Goal: Find specific page/section: Find specific page/section

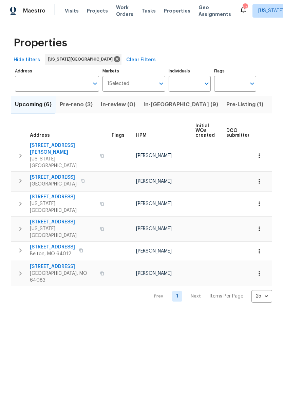
click at [271, 104] on span "Listed (29)" at bounding box center [285, 104] width 29 height 9
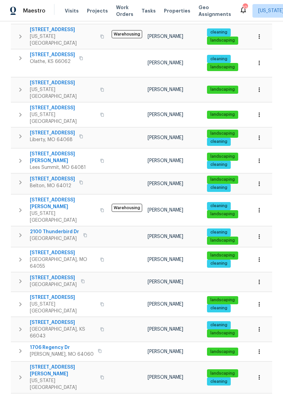
scroll to position [291, 0]
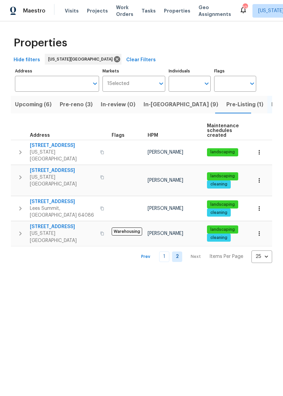
click at [226, 107] on span "Pre-Listing (1)" at bounding box center [244, 104] width 37 height 9
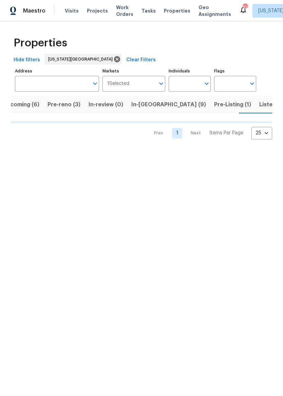
scroll to position [0, 12]
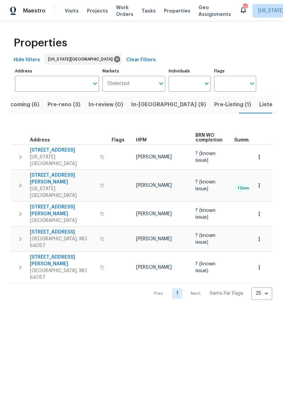
click at [214, 104] on span "Pre-Listing (1)" at bounding box center [232, 104] width 37 height 9
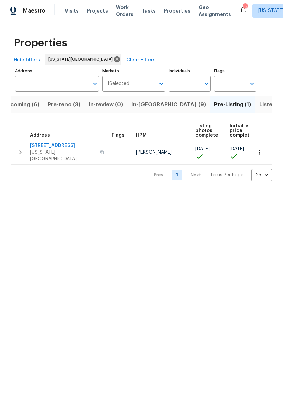
click at [66, 86] on input "Address" at bounding box center [52, 84] width 74 height 16
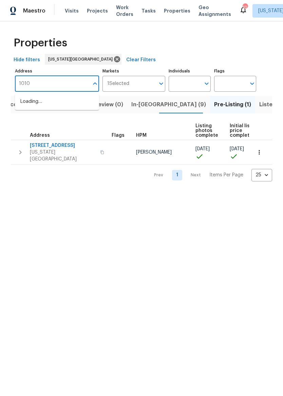
type input "10105"
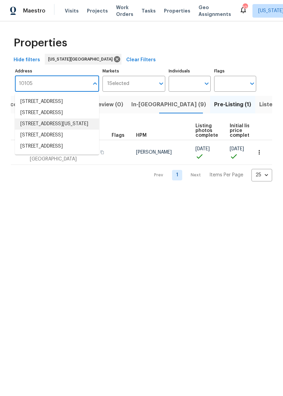
click at [25, 130] on li "[STREET_ADDRESS][US_STATE]" at bounding box center [57, 124] width 84 height 11
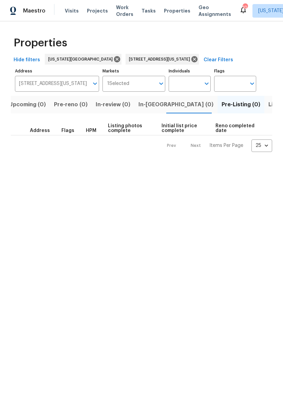
click at [268, 107] on span "Listed (1)" at bounding box center [280, 104] width 24 height 9
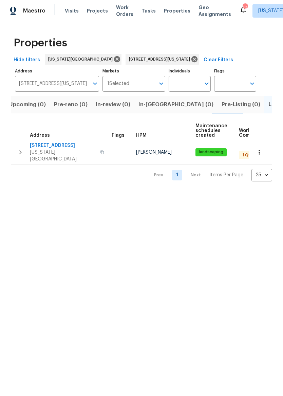
click at [61, 143] on span "[STREET_ADDRESS]" at bounding box center [63, 145] width 66 height 7
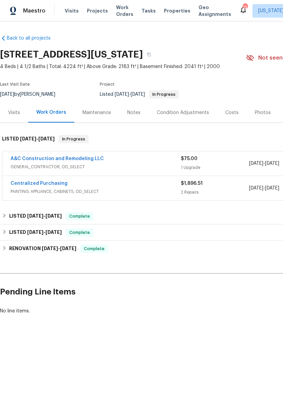
click at [92, 157] on link "A&C Construction and Remodeling LLC" at bounding box center [57, 159] width 93 height 5
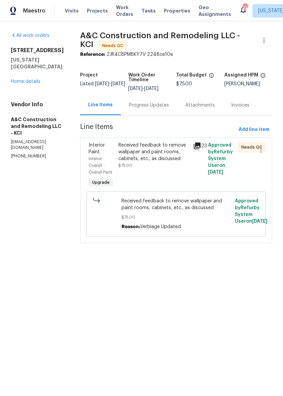
click at [35, 17] on div "Maestro" at bounding box center [22, 11] width 45 height 14
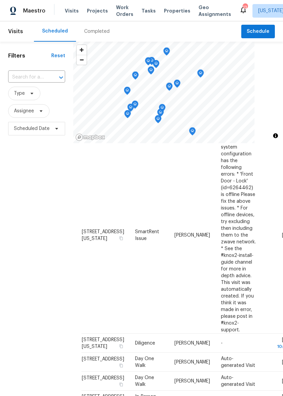
scroll to position [51, 0]
click at [21, 118] on span "Assignee" at bounding box center [28, 111] width 41 height 14
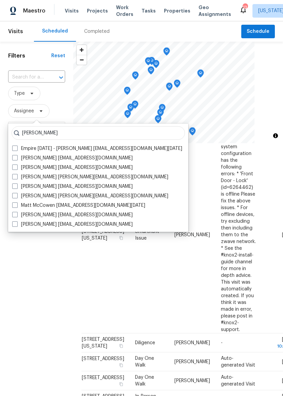
type input "Matt mc"
click at [16, 213] on span at bounding box center [14, 214] width 5 height 5
click at [16, 213] on input "Matt McCoy mmccoy@canopyservices.com" at bounding box center [14, 214] width 4 height 4
checkbox input "true"
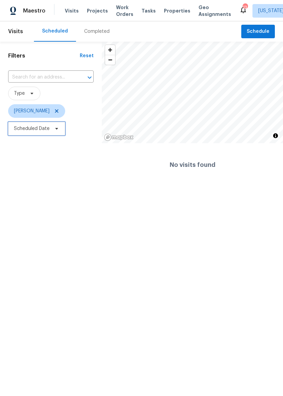
click at [49, 132] on span "Scheduled Date" at bounding box center [36, 129] width 57 height 14
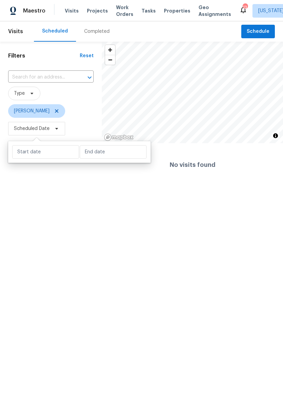
click at [86, 118] on span "Matt McCoy" at bounding box center [50, 111] width 85 height 14
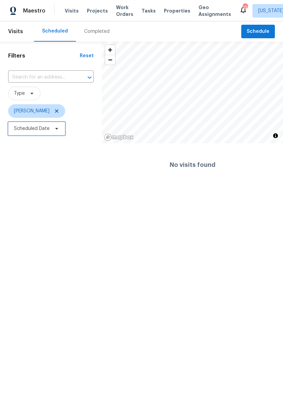
click at [47, 134] on span "Scheduled Date" at bounding box center [36, 129] width 57 height 14
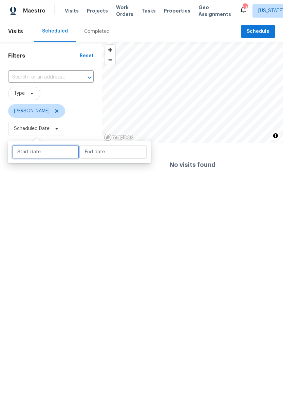
click at [46, 154] on input "text" at bounding box center [45, 152] width 67 height 14
select select "7"
select select "2025"
select select "8"
select select "2025"
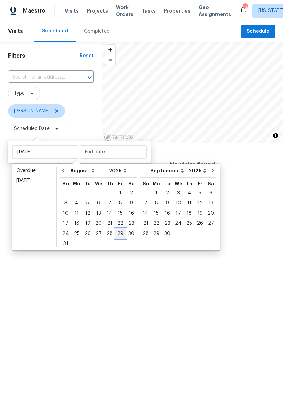
click at [118, 233] on div "29" at bounding box center [120, 233] width 11 height 9
type input "Fri, Aug 29"
click at [127, 236] on div "30" at bounding box center [131, 233] width 11 height 9
type input "Sat, Aug 30"
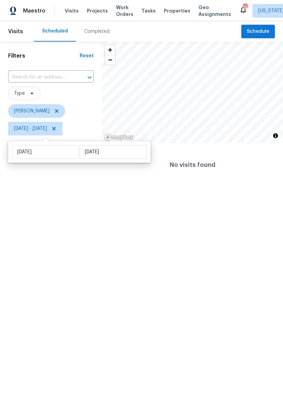
click at [20, 36] on span "Visits" at bounding box center [15, 31] width 15 height 15
click at [35, 14] on span "Maestro" at bounding box center [34, 10] width 22 height 7
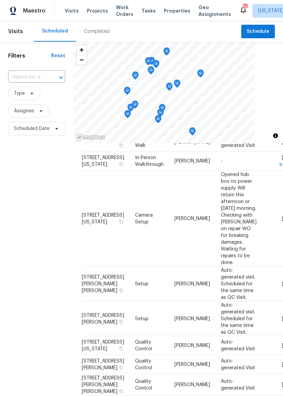
scroll to position [290, 0]
